Goal: Information Seeking & Learning: Learn about a topic

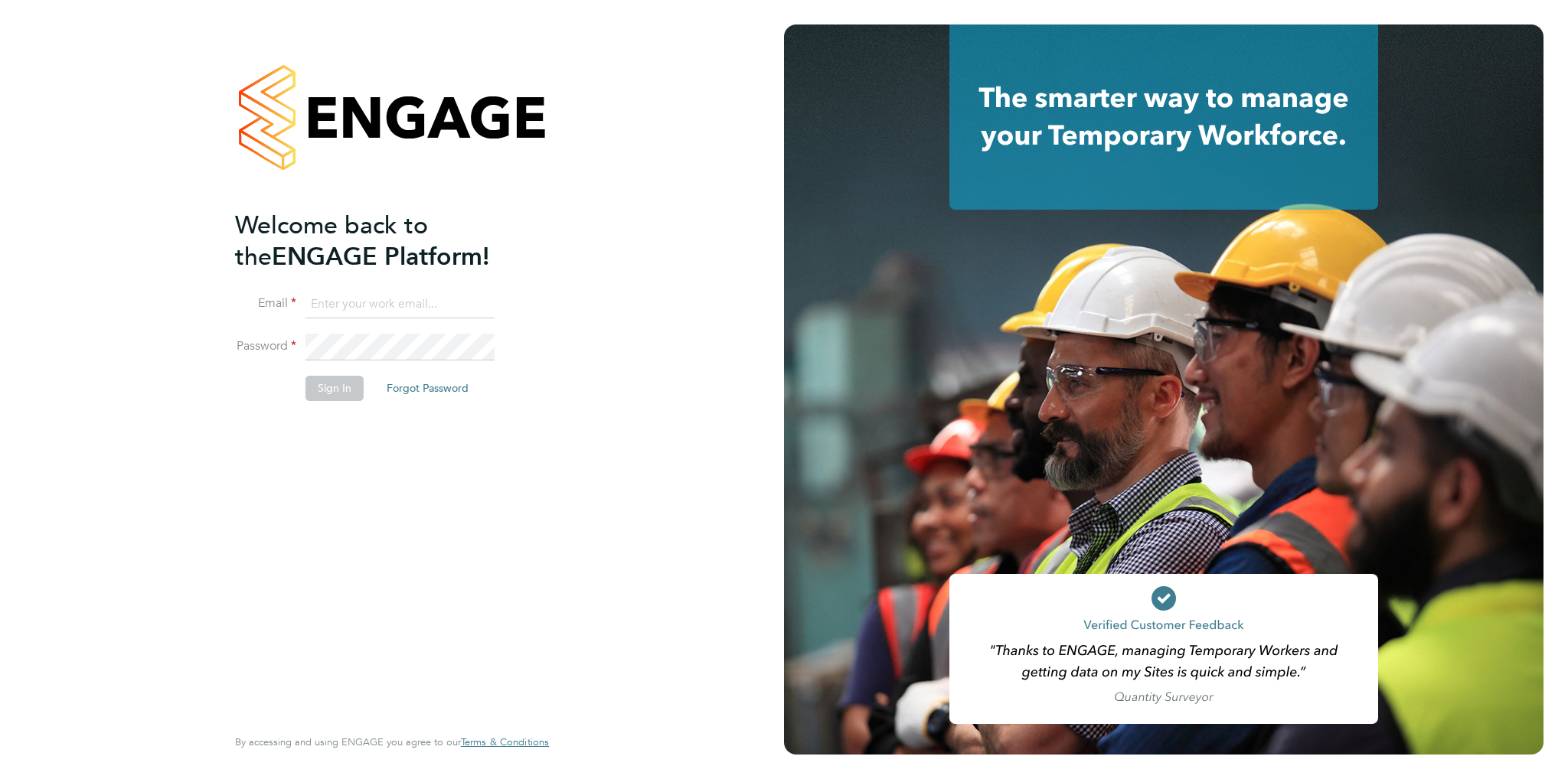
click at [361, 289] on ng-template "Welcome back to the ENGAGE Platform! Email Password Sign In Forgot Password" at bounding box center [384, 313] width 299 height 206
click at [357, 295] on input at bounding box center [400, 304] width 189 height 27
type input "toby.bavester@bgis.com"
click at [331, 395] on button "Sign In" at bounding box center [335, 387] width 58 height 24
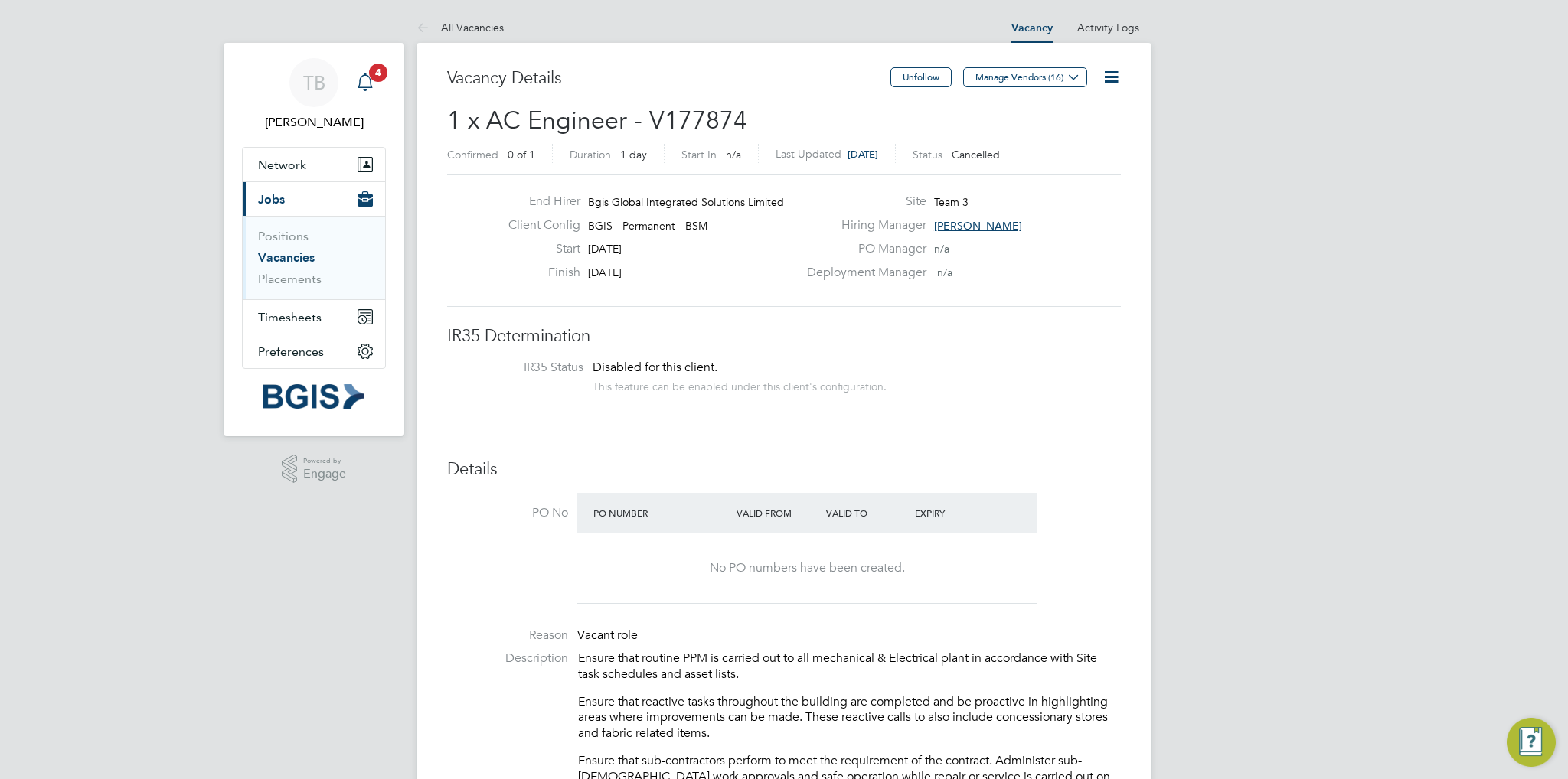
click at [361, 72] on div "Main navigation" at bounding box center [365, 82] width 31 height 31
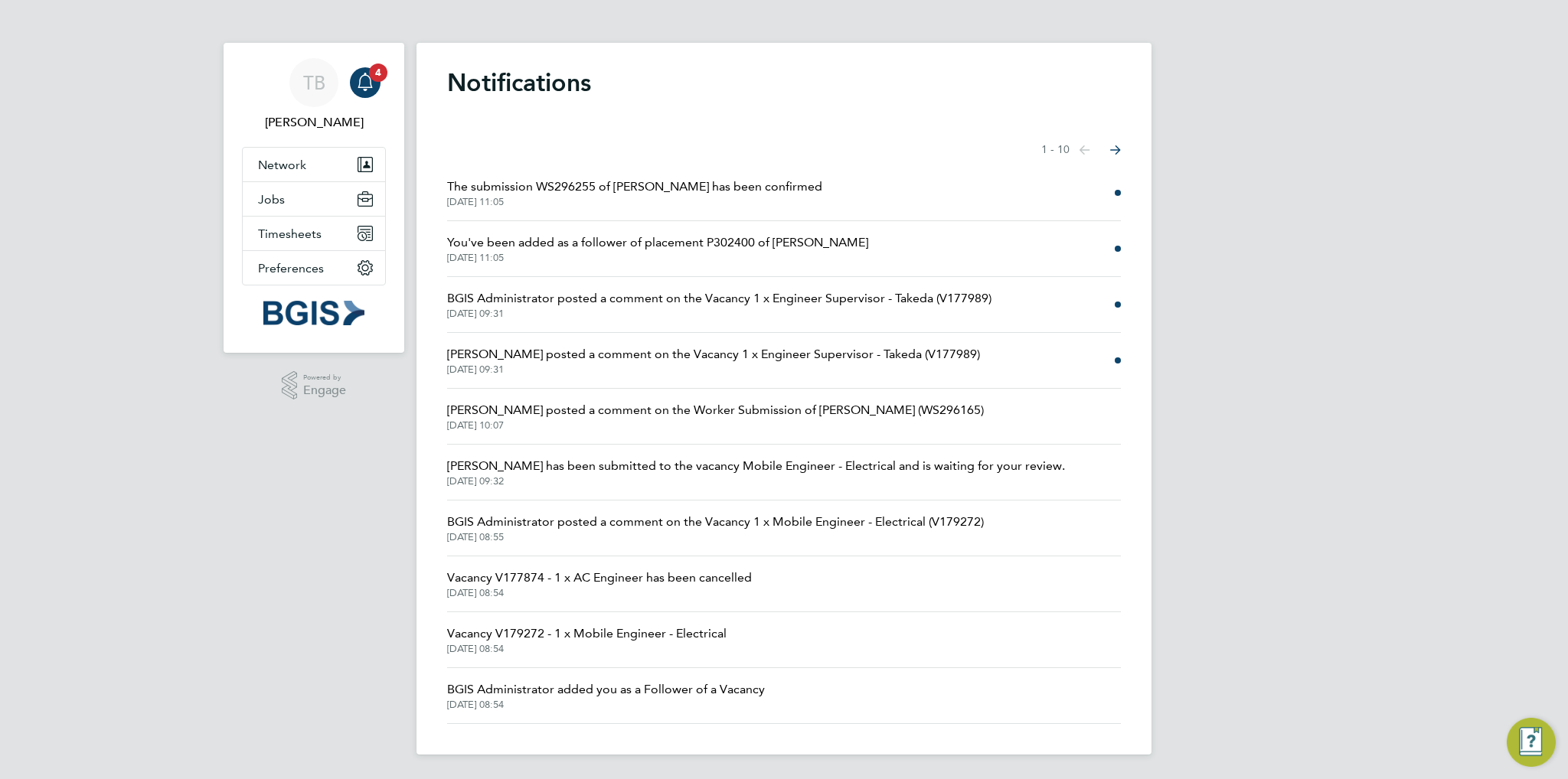
click at [1113, 362] on li "Liam Hargate posted a comment on the Vacancy 1 x Engineer Supervisor - Takeda (…" at bounding box center [784, 360] width 674 height 56
click at [1087, 308] on li "BGIS Administrator posted a comment on the Vacancy 1 x Engineer Supervisor - Ta…" at bounding box center [784, 305] width 674 height 56
click at [296, 229] on span "Timesheets" at bounding box center [290, 233] width 63 height 14
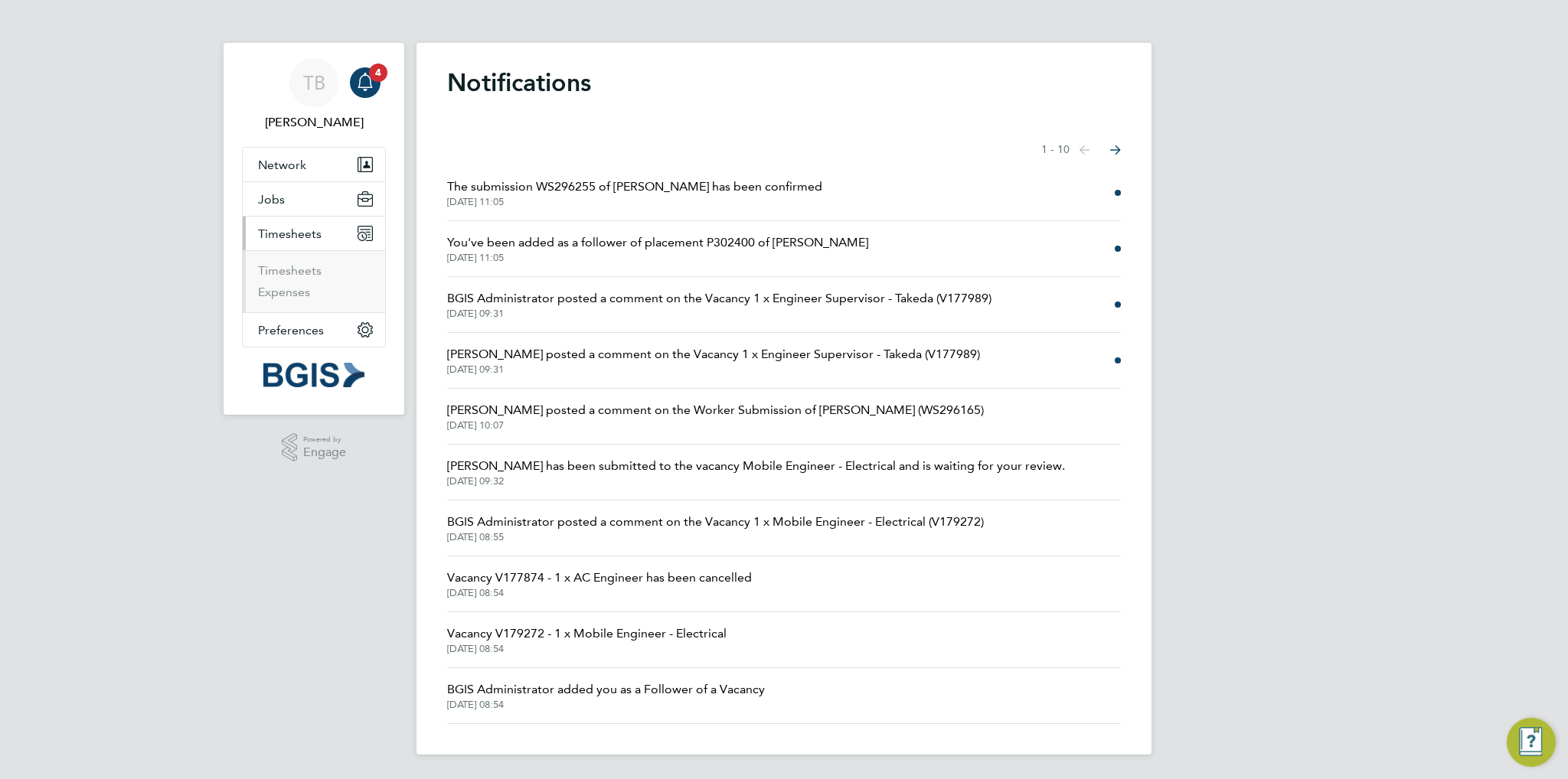
click at [290, 232] on span "Timesheets" at bounding box center [290, 233] width 63 height 14
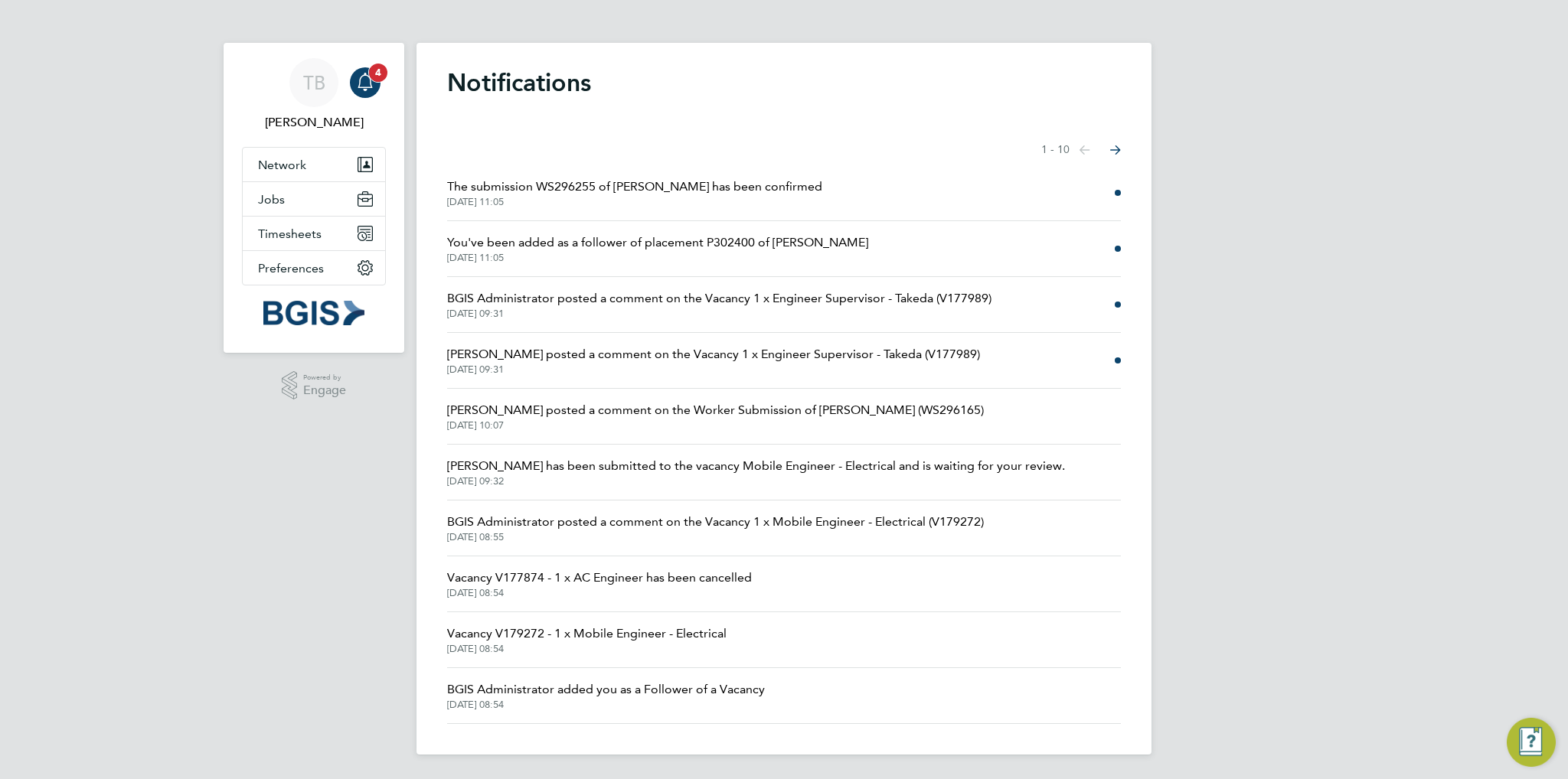
click at [367, 73] on icon "Main navigation" at bounding box center [366, 82] width 18 height 18
click at [1117, 188] on li "The submission WS296255 of Matthew Parker has been confirmed 01 Sep 2025, 11:05" at bounding box center [784, 193] width 674 height 56
click at [1090, 146] on icon "Select page of notifications list" at bounding box center [1085, 150] width 11 height 9
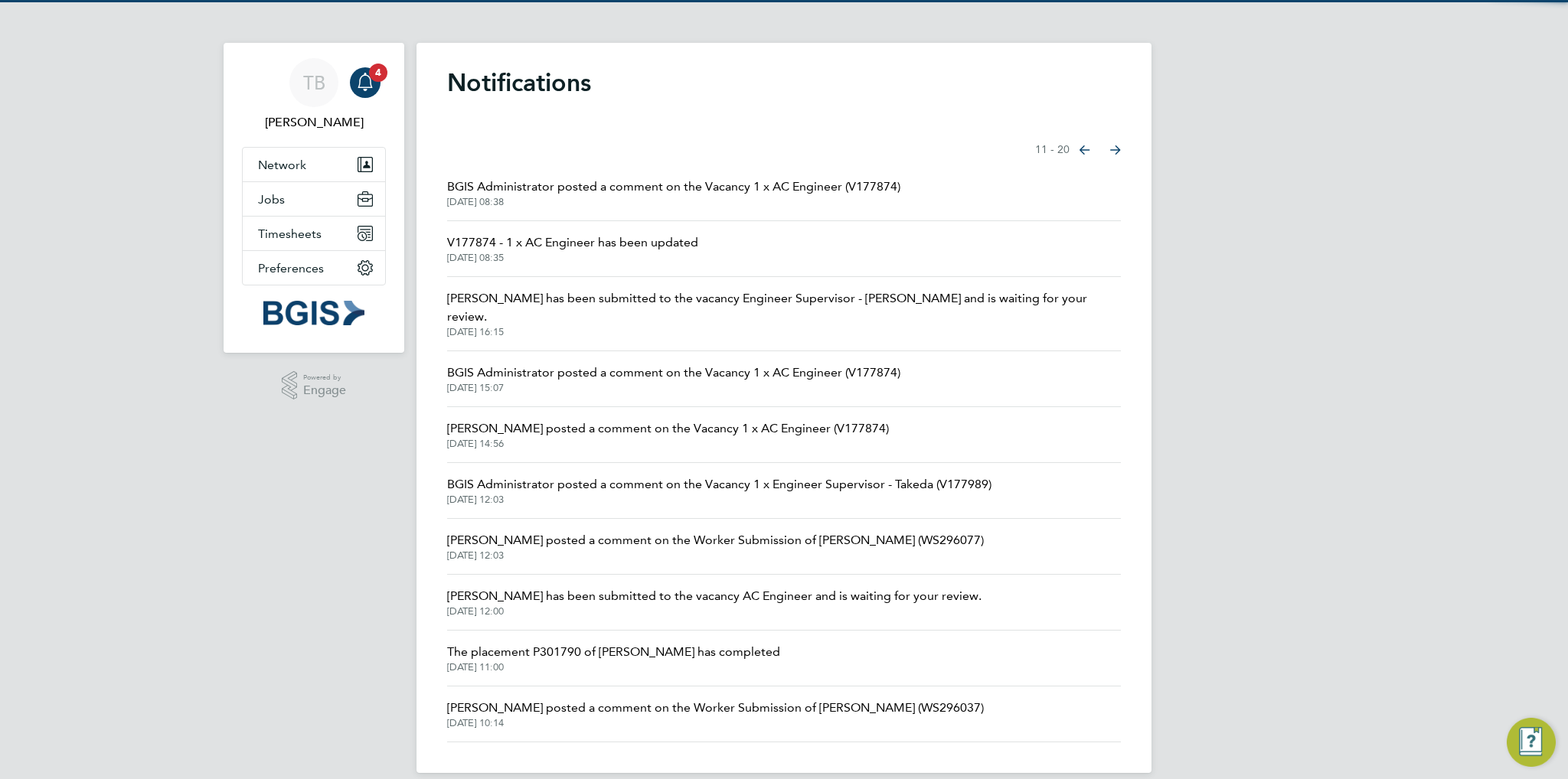
click at [1088, 151] on icon "Select page of notifications list" at bounding box center [1085, 150] width 11 height 9
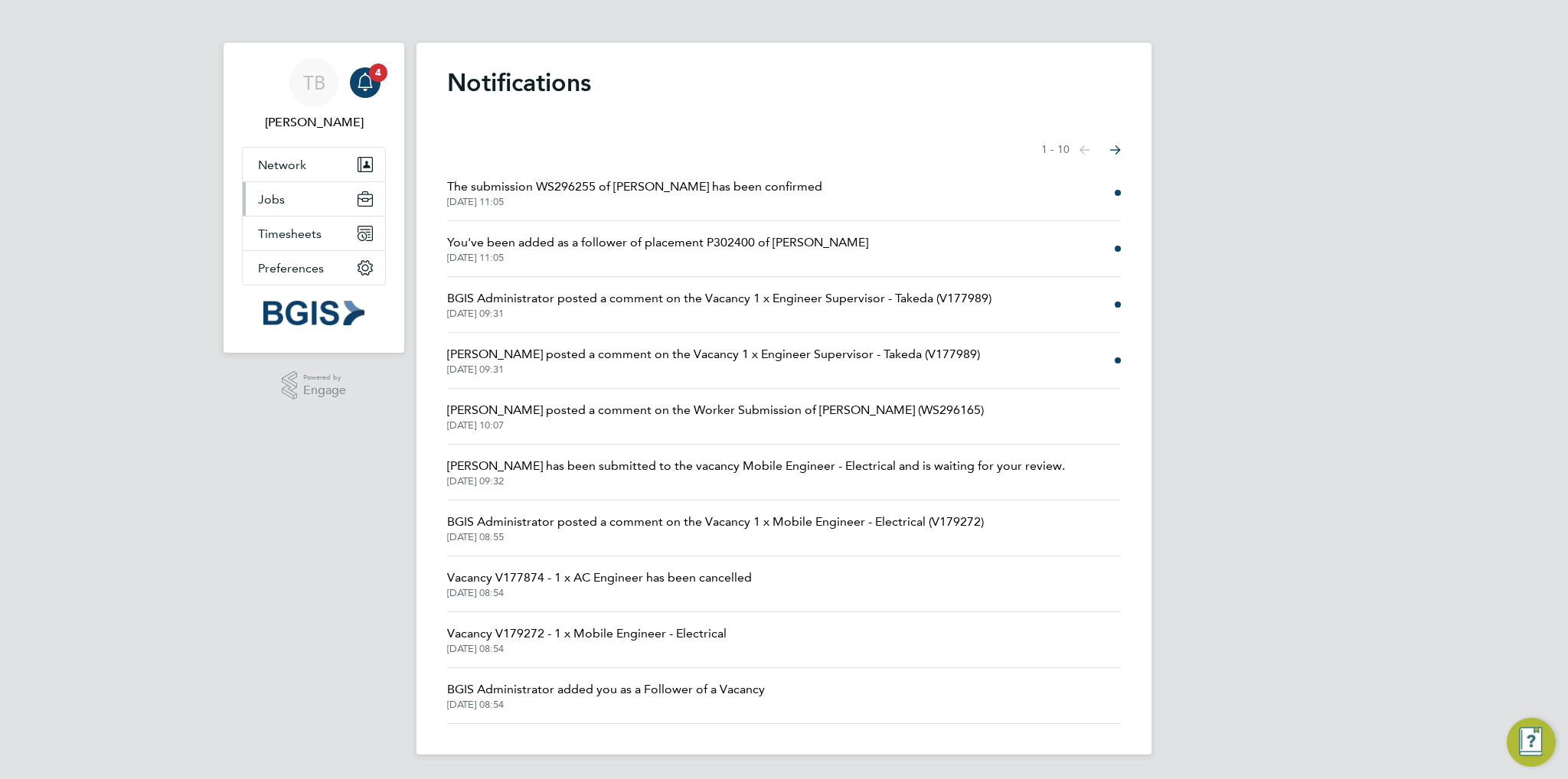
click at [292, 201] on button "Jobs" at bounding box center [313, 199] width 142 height 33
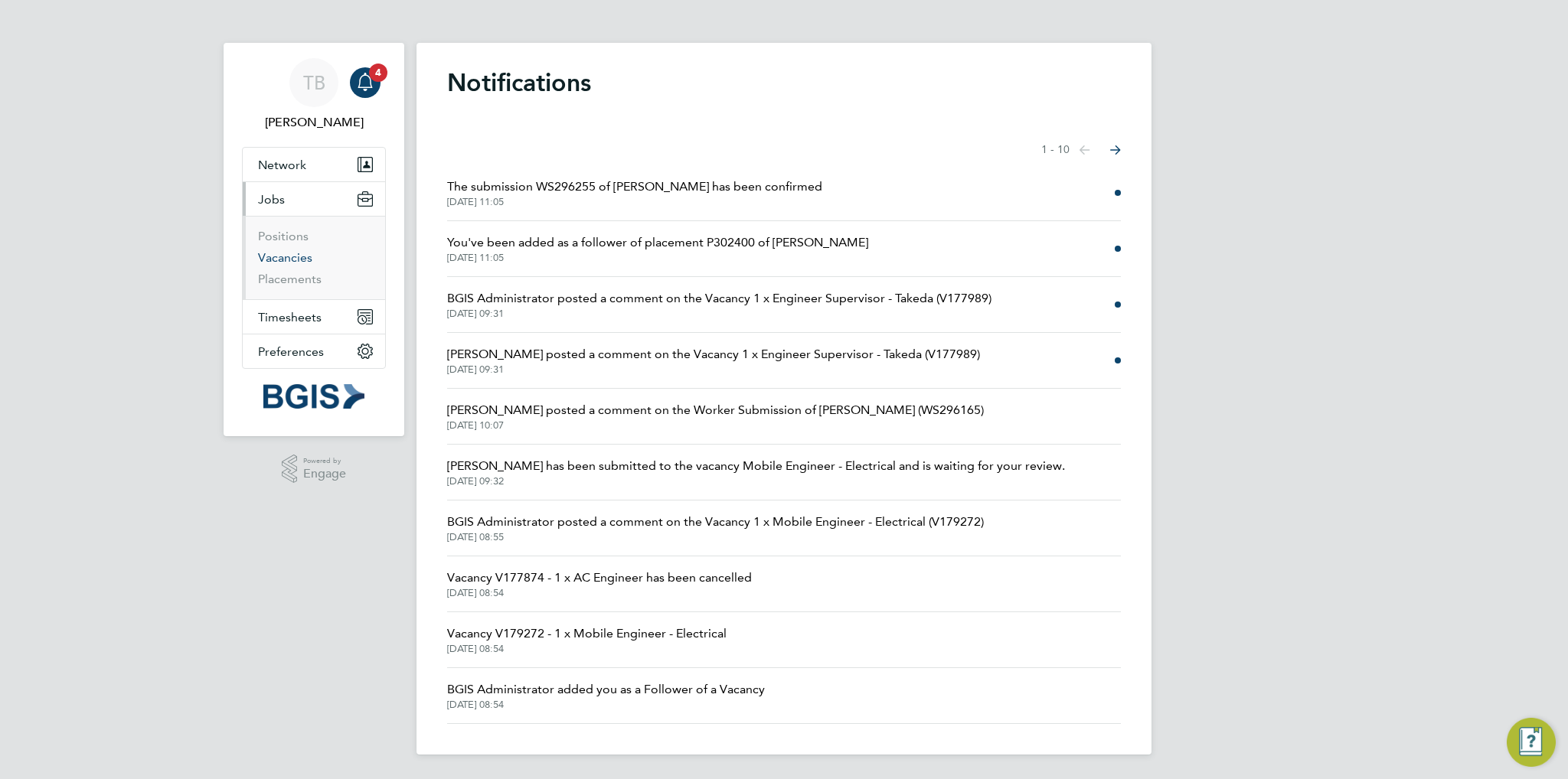
click at [291, 256] on link "Vacancies" at bounding box center [285, 257] width 54 height 14
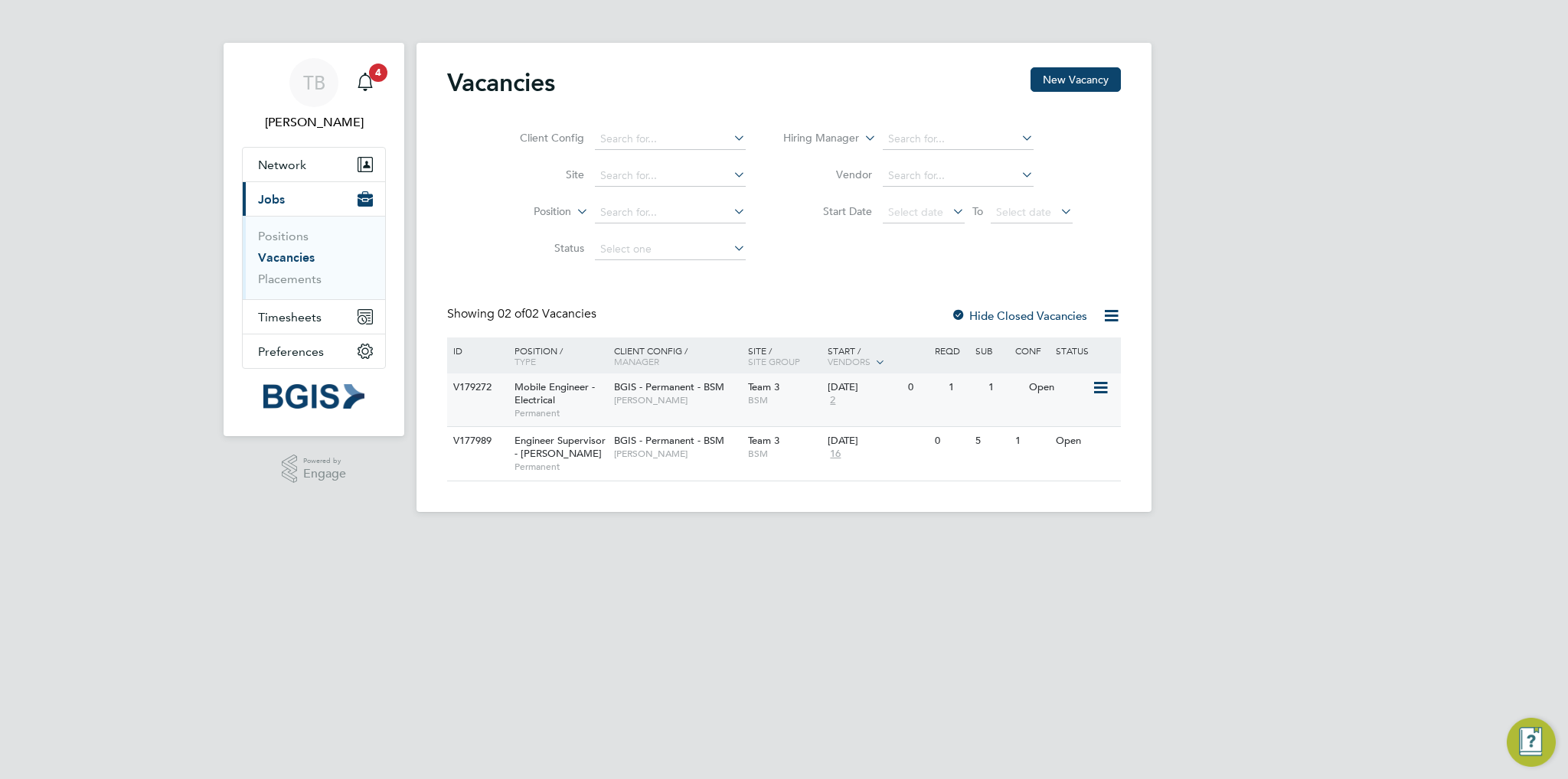
click at [550, 393] on span "Mobile Engineer - Electrical" at bounding box center [555, 393] width 81 height 26
click at [547, 445] on span "Engineer Supervisor - Takeda" at bounding box center [560, 446] width 91 height 26
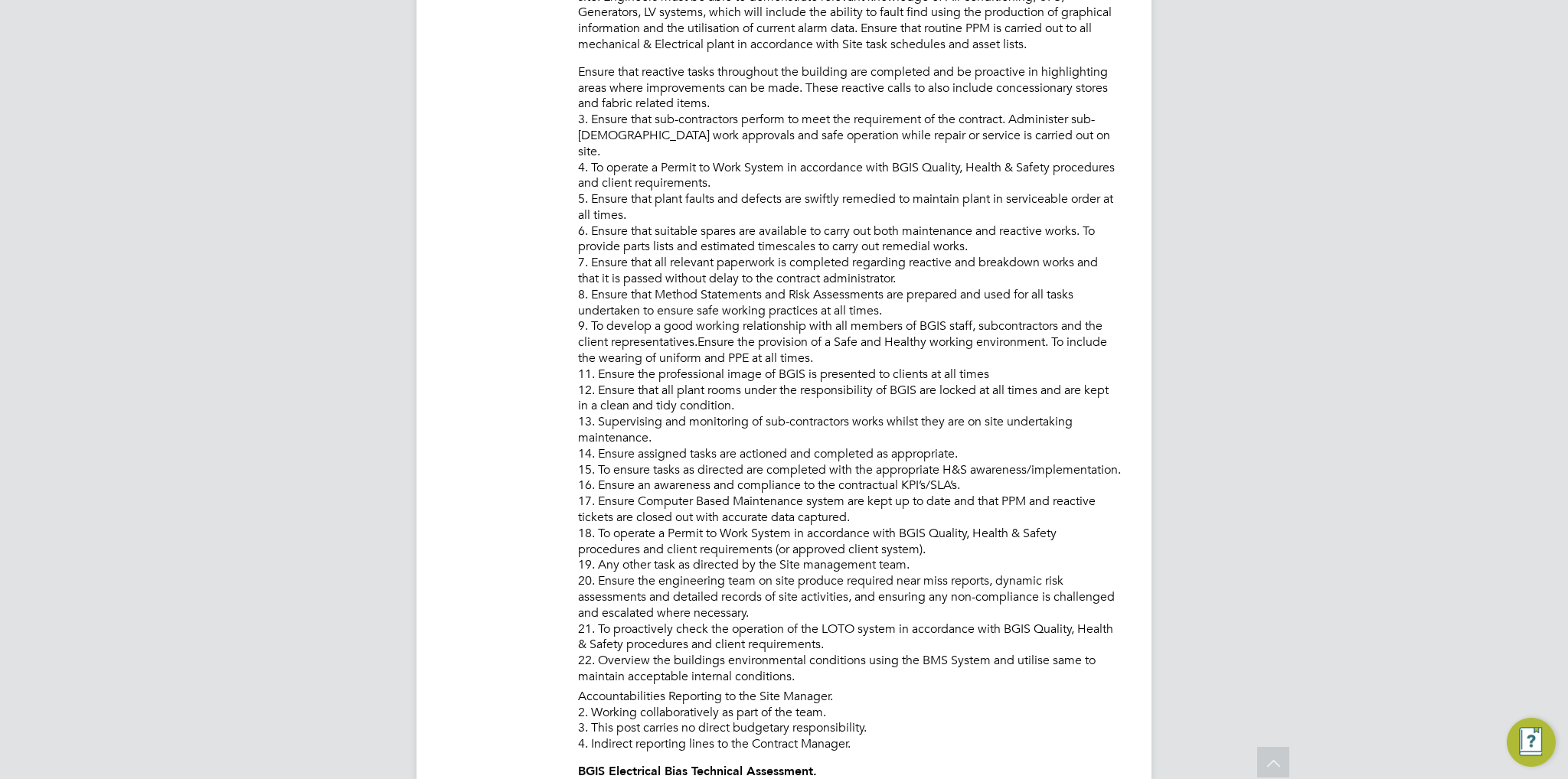
scroll to position [685, 0]
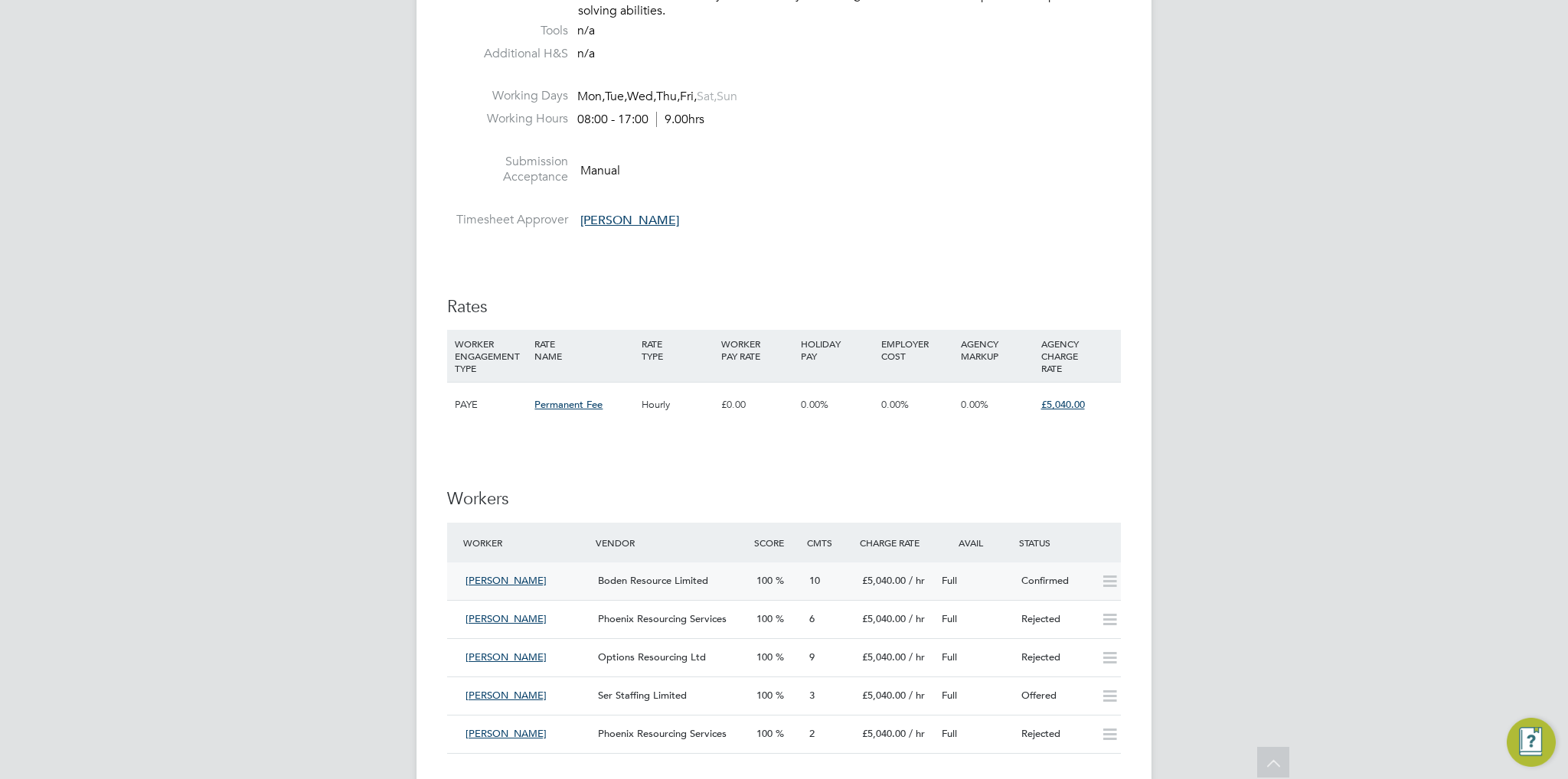
scroll to position [1454, 0]
